Goal: Task Accomplishment & Management: Complete application form

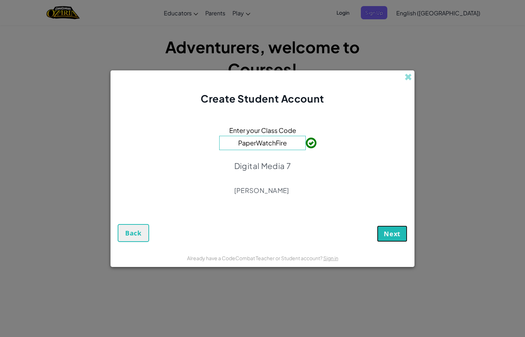
click at [389, 230] on span "Next" at bounding box center [392, 234] width 17 height 9
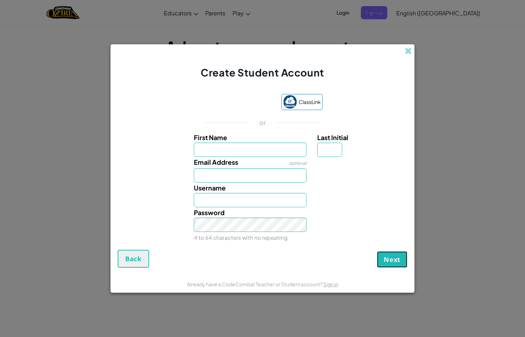
click at [403, 259] on button "Next" at bounding box center [392, 259] width 30 height 16
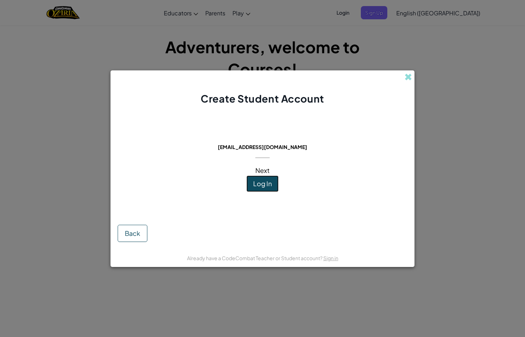
click at [260, 182] on span "Log In" at bounding box center [262, 184] width 19 height 8
